Goal: Task Accomplishment & Management: Manage account settings

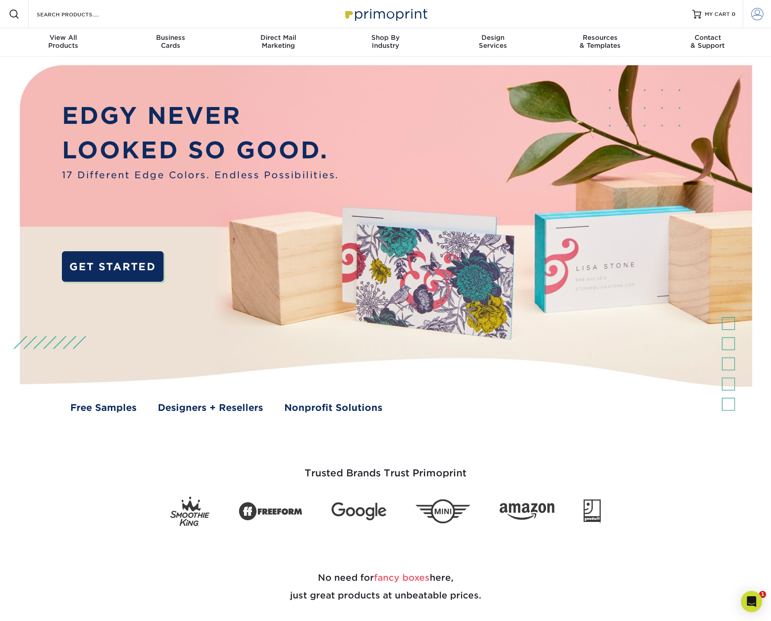
click at [753, 11] on span at bounding box center [757, 14] width 12 height 12
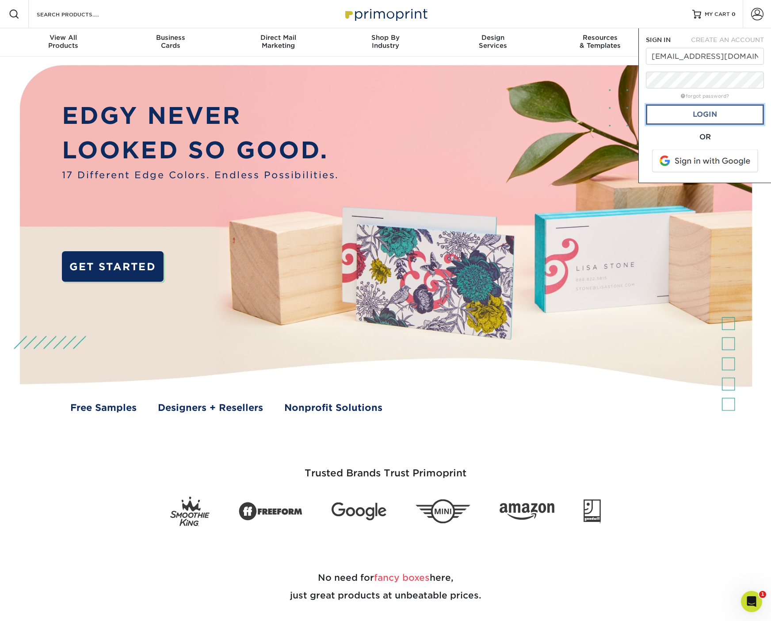
click at [739, 118] on link "Login" at bounding box center [705, 114] width 118 height 20
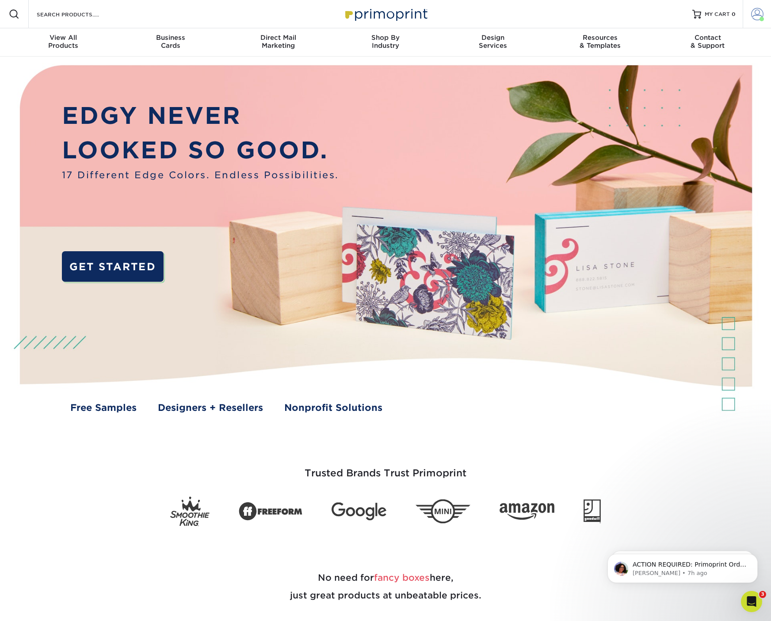
click at [754, 11] on span at bounding box center [757, 14] width 12 height 12
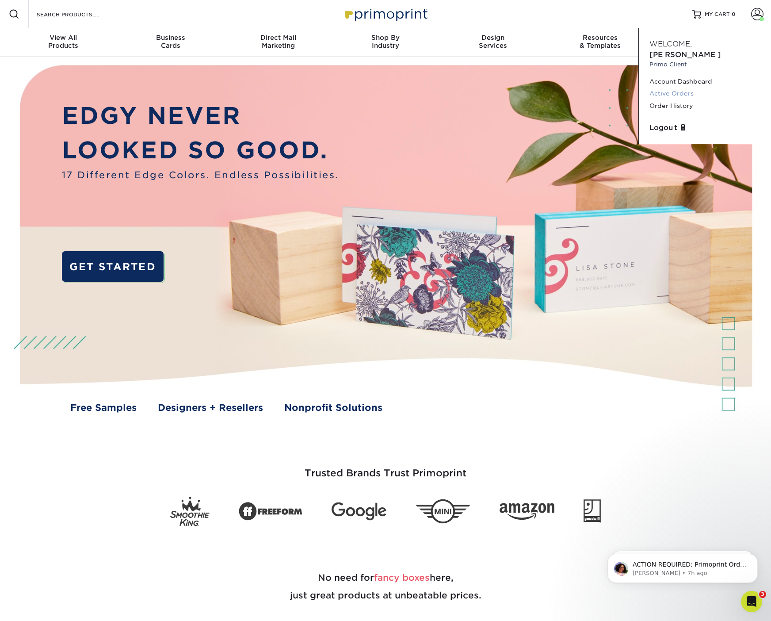
click at [710, 88] on link "Active Orders" at bounding box center [704, 94] width 111 height 12
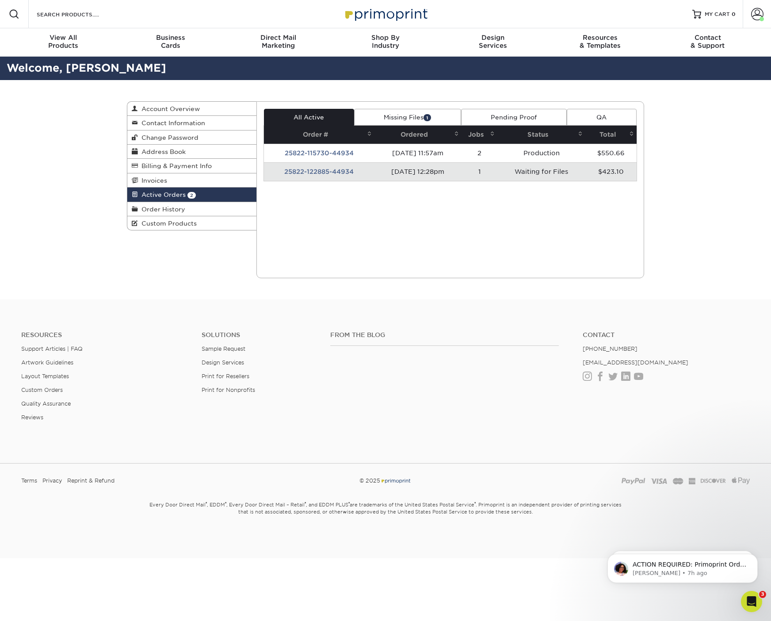
click at [519, 167] on td "Waiting for Files" at bounding box center [541, 171] width 88 height 19
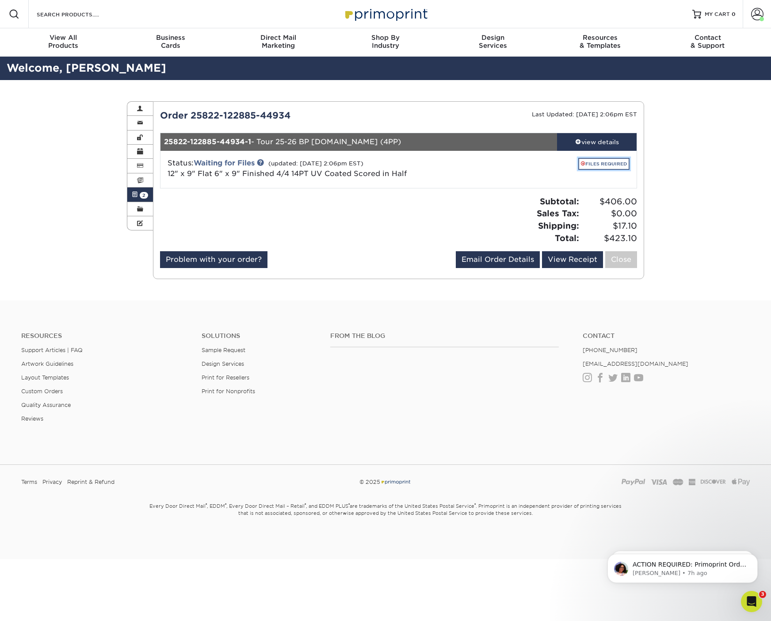
click at [590, 162] on link "FILES REQUIRED" at bounding box center [603, 164] width 51 height 12
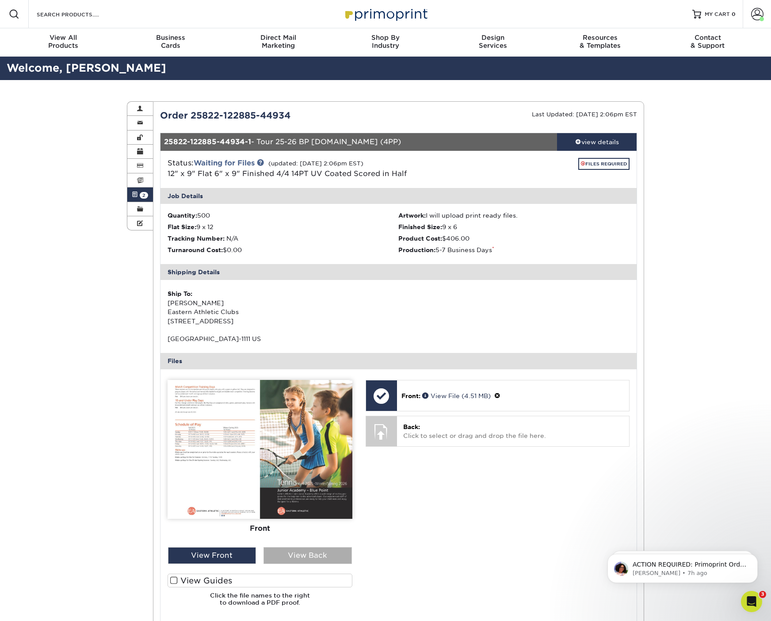
click at [292, 562] on div "View Back" at bounding box center [307, 555] width 88 height 17
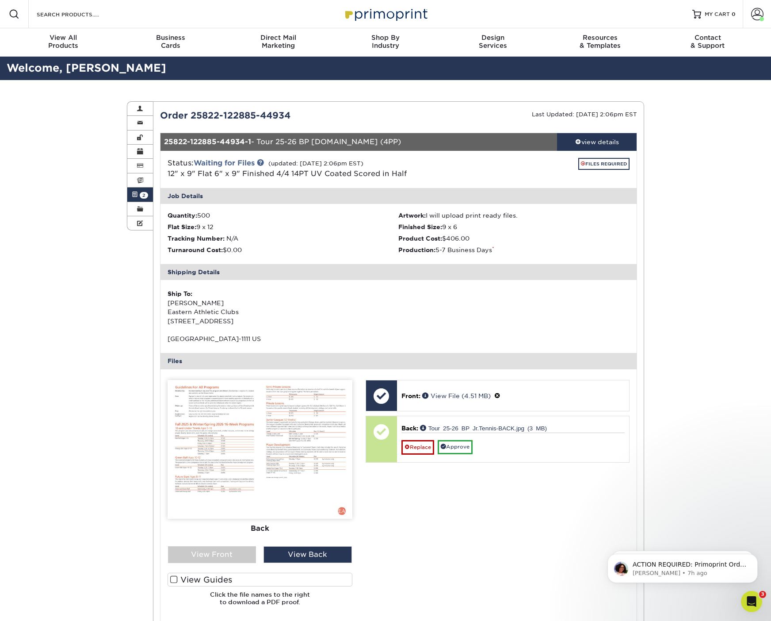
click at [484, 429] on link "Tour 25-26 BP Jr.Tennis-BACK.jpg (3 MB)" at bounding box center [483, 427] width 127 height 6
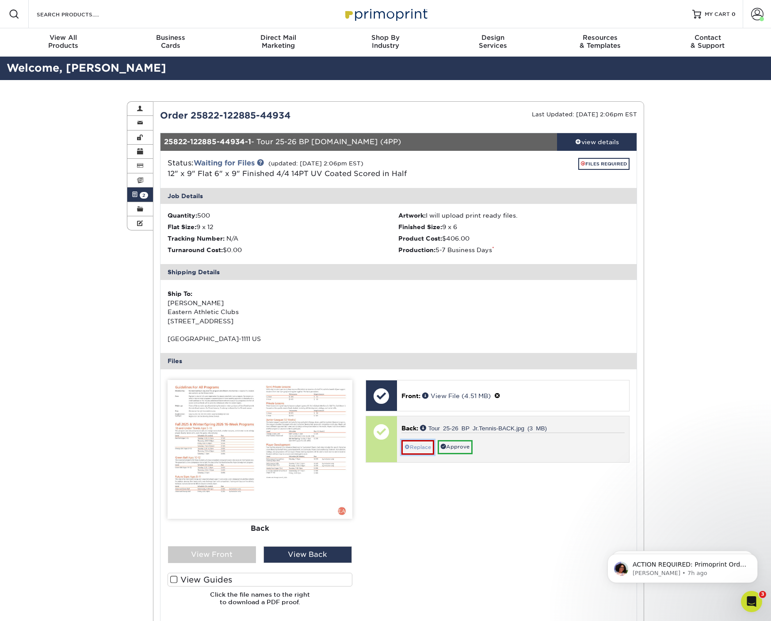
click at [419, 441] on link "Replace" at bounding box center [417, 447] width 33 height 14
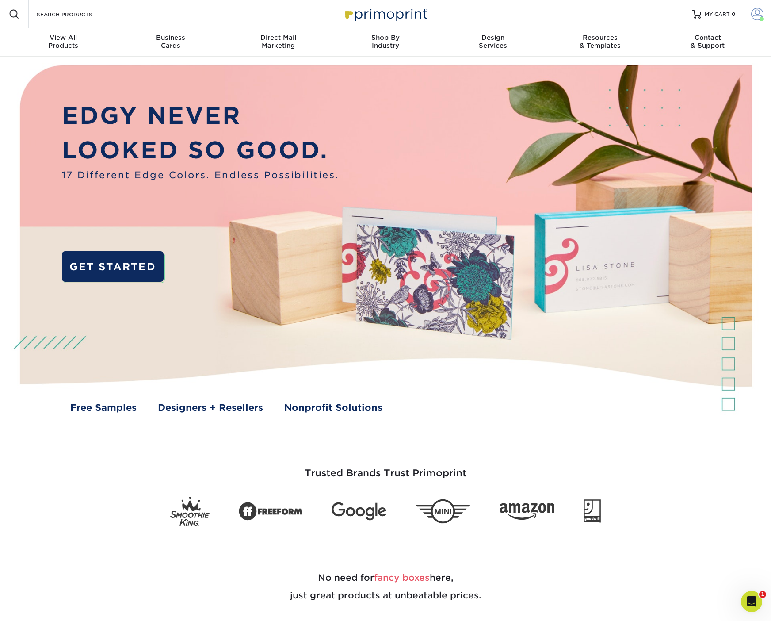
click at [751, 15] on span at bounding box center [757, 14] width 12 height 12
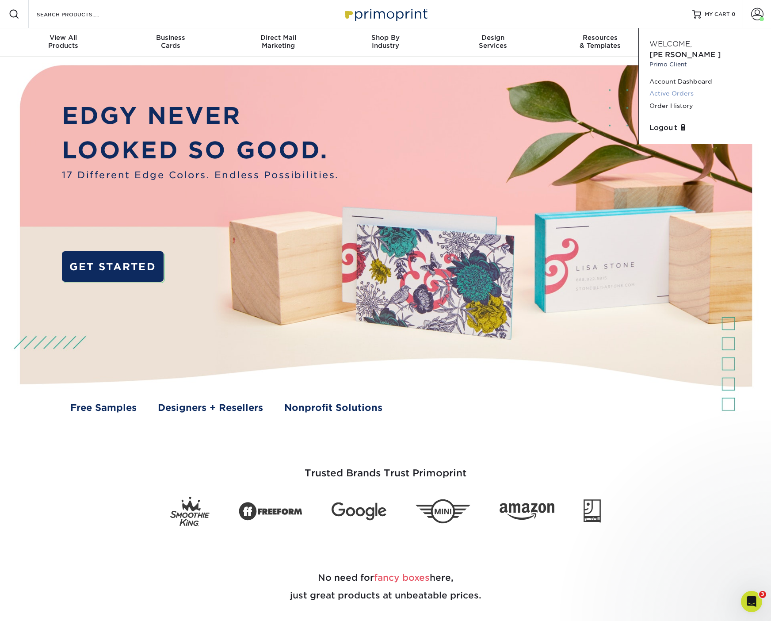
click at [684, 88] on link "Active Orders" at bounding box center [704, 94] width 111 height 12
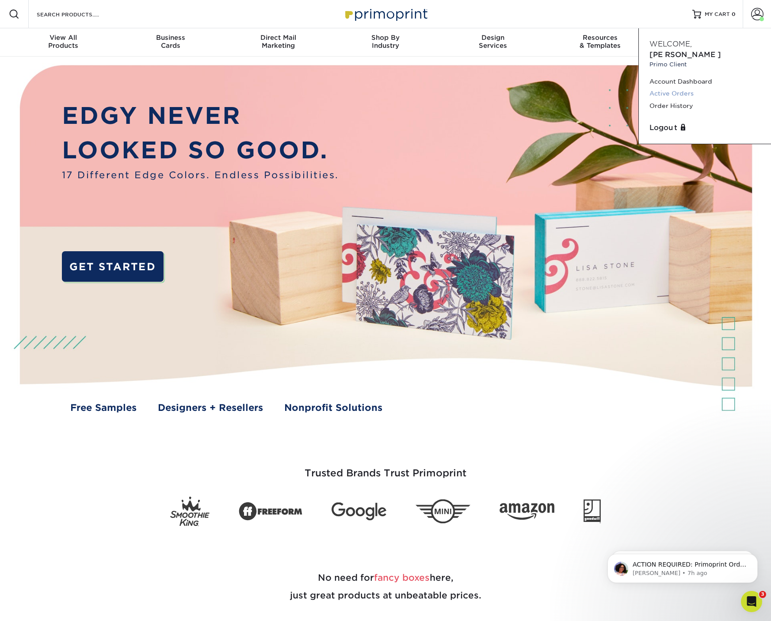
click at [683, 88] on link "Active Orders" at bounding box center [704, 94] width 111 height 12
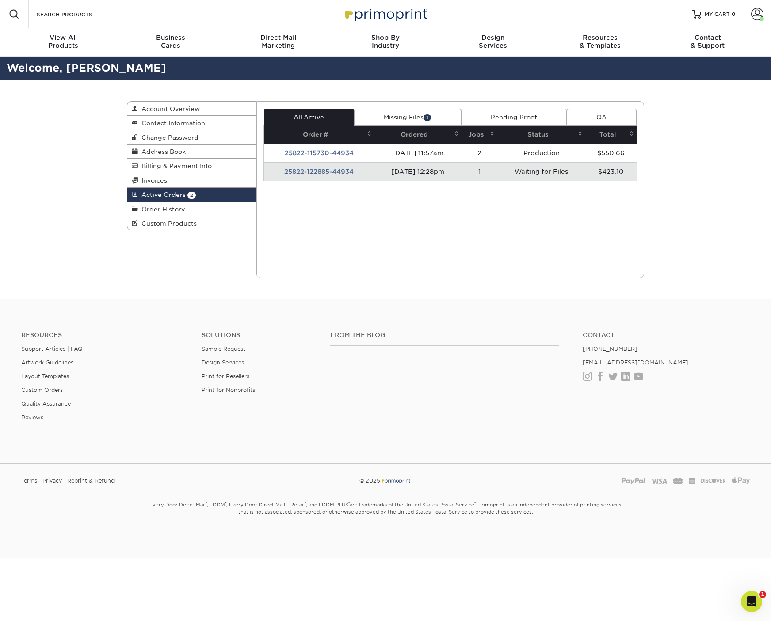
click at [441, 172] on td "08/22/2025 12:28pm" at bounding box center [418, 171] width 88 height 19
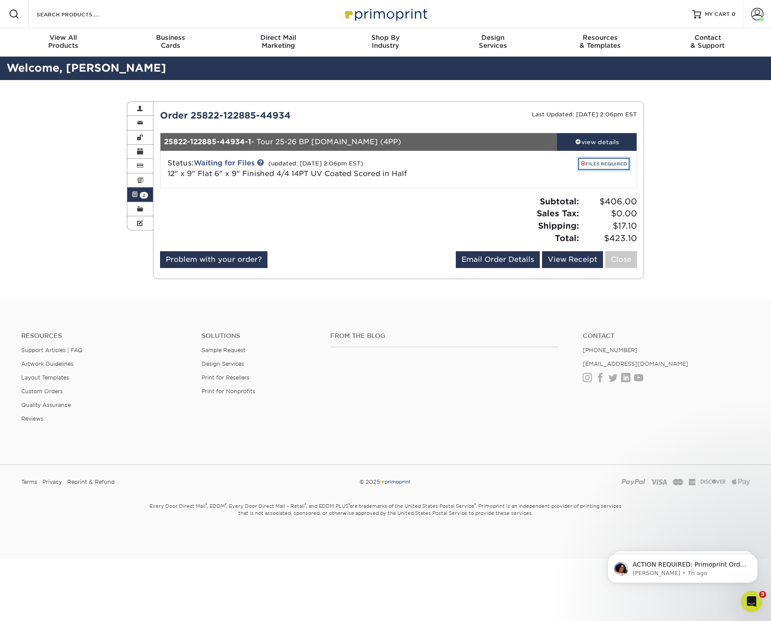
click at [601, 162] on link "FILES REQUIRED" at bounding box center [603, 164] width 51 height 12
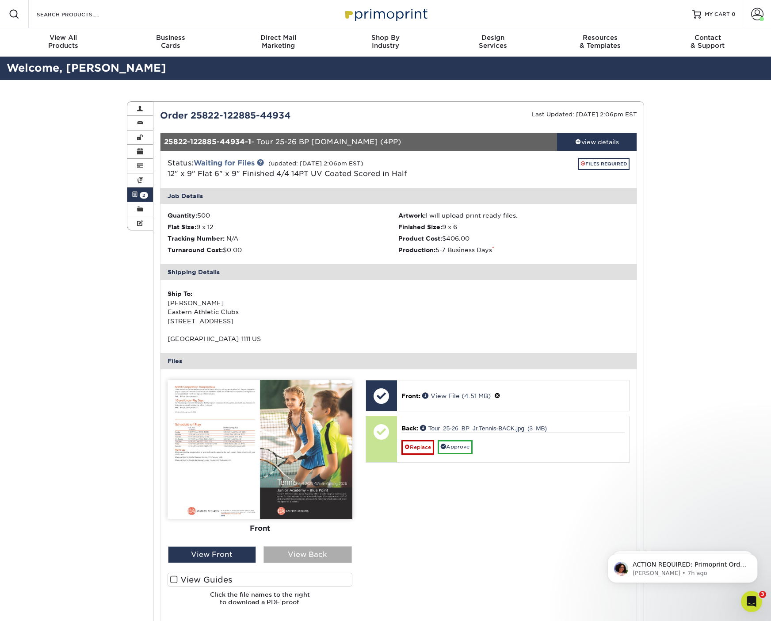
click at [311, 558] on div "View Back" at bounding box center [307, 554] width 88 height 17
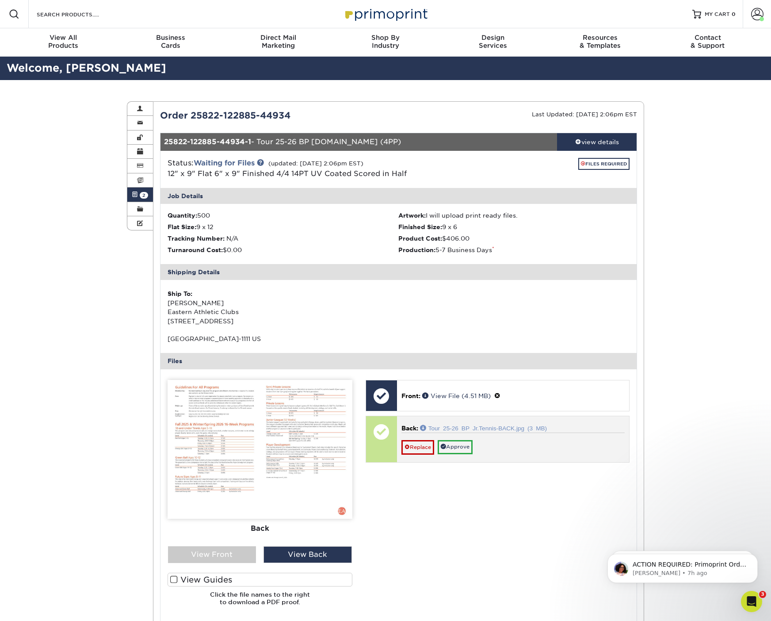
click at [469, 427] on link "Tour 25-26 BP Jr.Tennis-BACK.jpg (3 MB)" at bounding box center [483, 427] width 127 height 6
click at [459, 446] on link "Approve" at bounding box center [455, 447] width 35 height 14
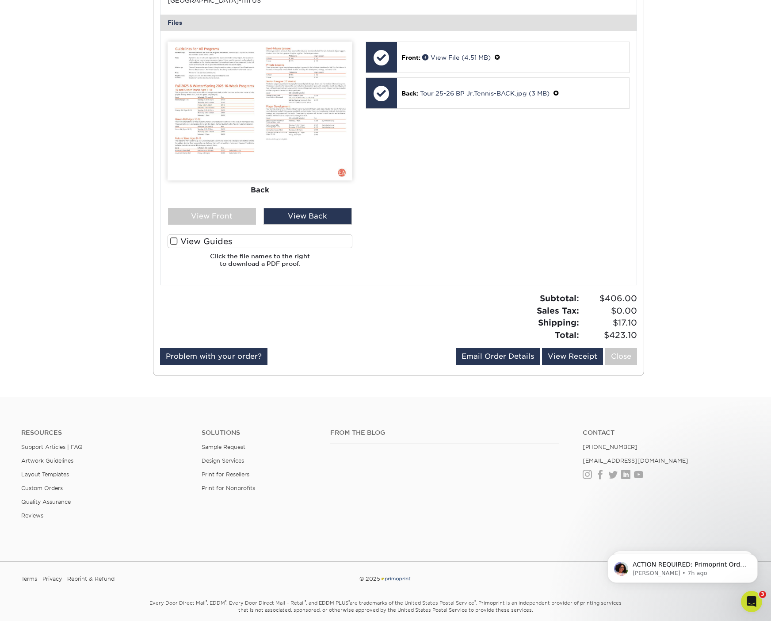
scroll to position [340, 0]
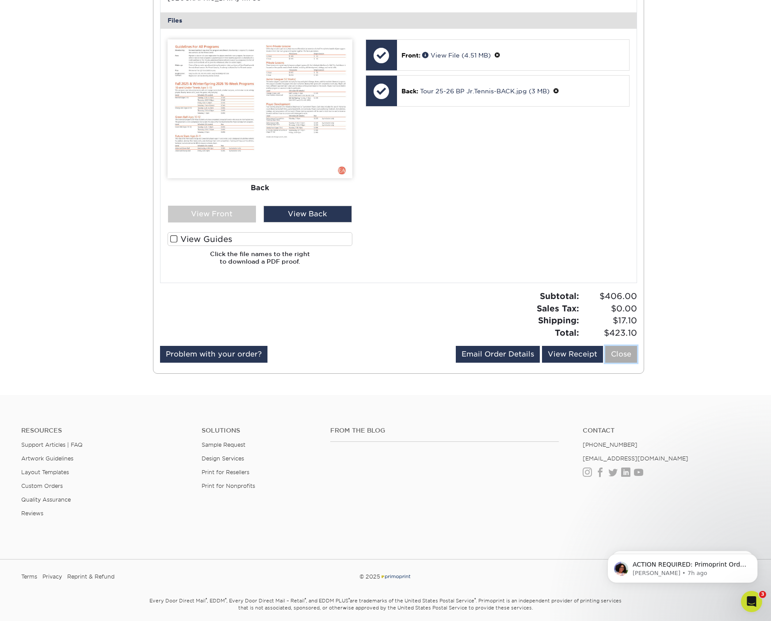
click at [613, 351] on link "Close" at bounding box center [621, 354] width 32 height 17
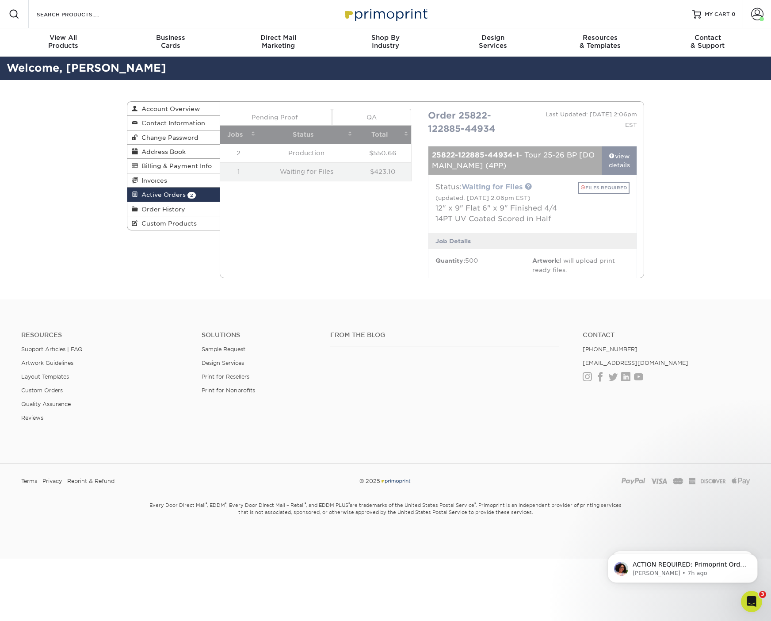
scroll to position [0, 0]
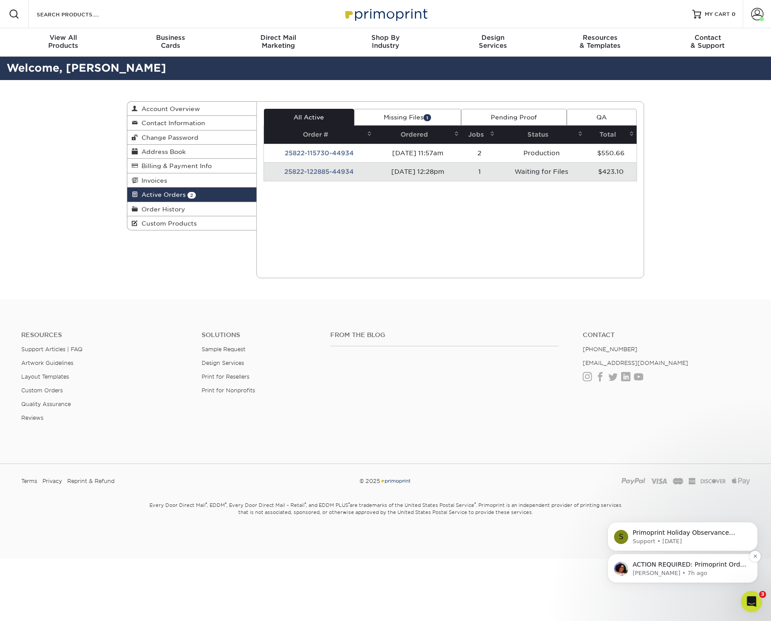
click at [669, 573] on p "[PERSON_NAME] • 7h ago" at bounding box center [690, 573] width 114 height 8
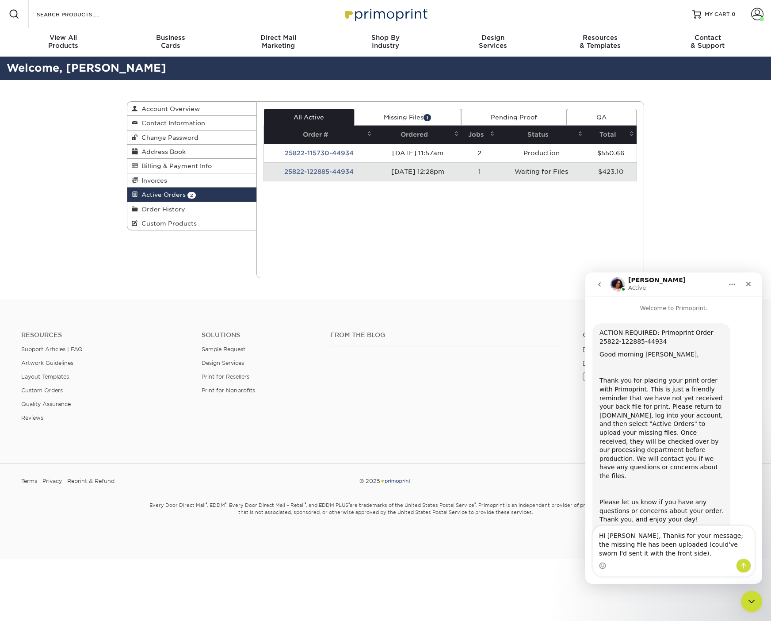
scroll to position [18, 0]
type textarea "Hi Avery, Thanks for your message; the missing file has been uploaded (could've…"
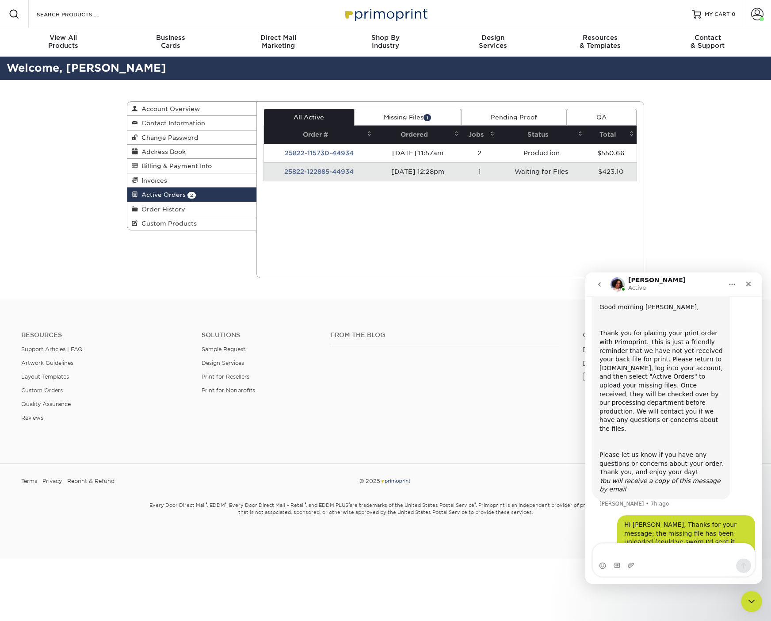
scroll to position [48, 0]
type textarea "[PERSON_NAME]"
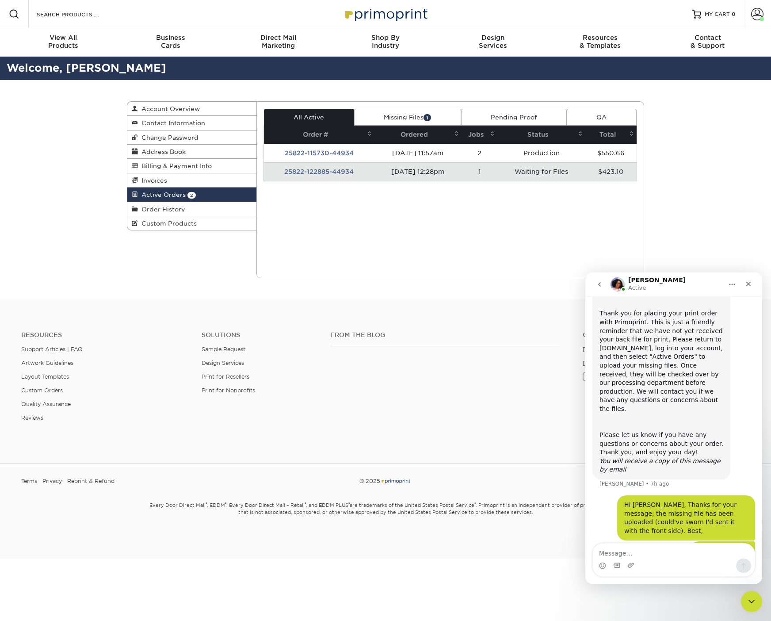
scroll to position [68, 0]
